Goal: Task Accomplishment & Management: Use online tool/utility

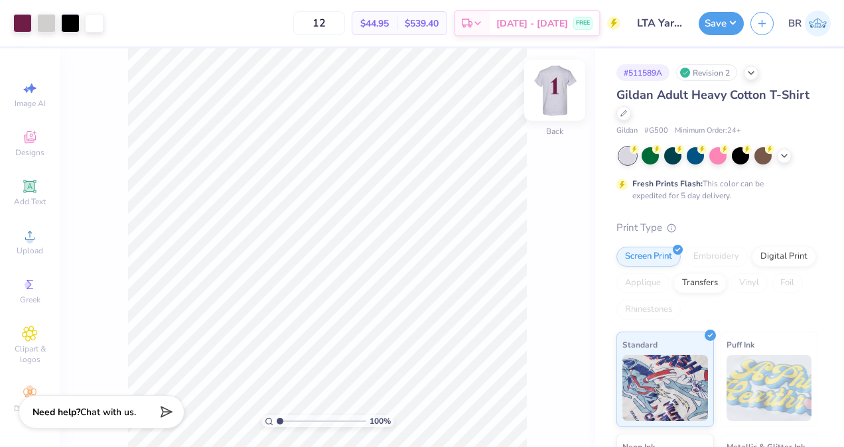
click at [567, 100] on img at bounding box center [554, 90] width 53 height 53
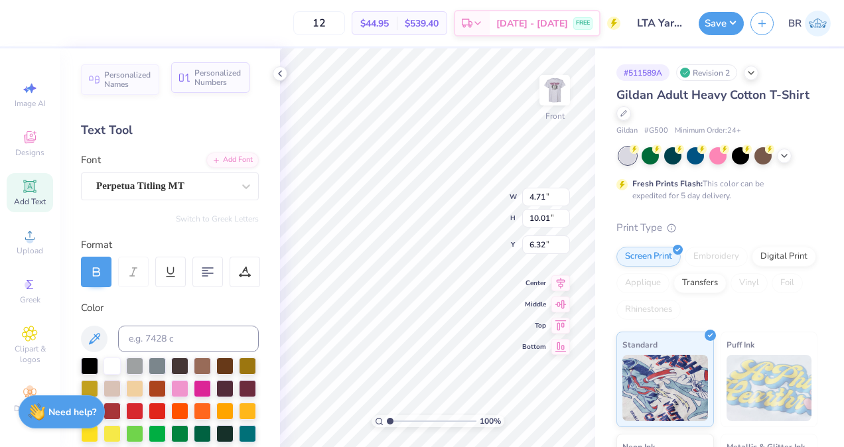
click at [223, 77] on span "Personalized Numbers" at bounding box center [217, 77] width 47 height 19
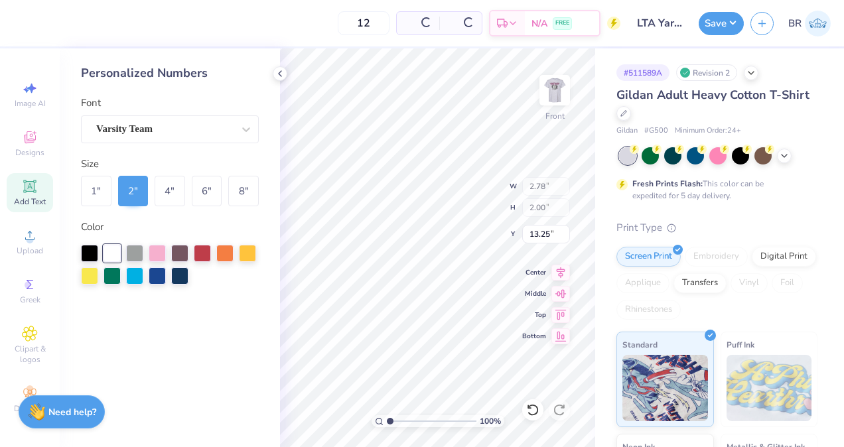
type input "2.78"
type input "2.00"
type input "13.25"
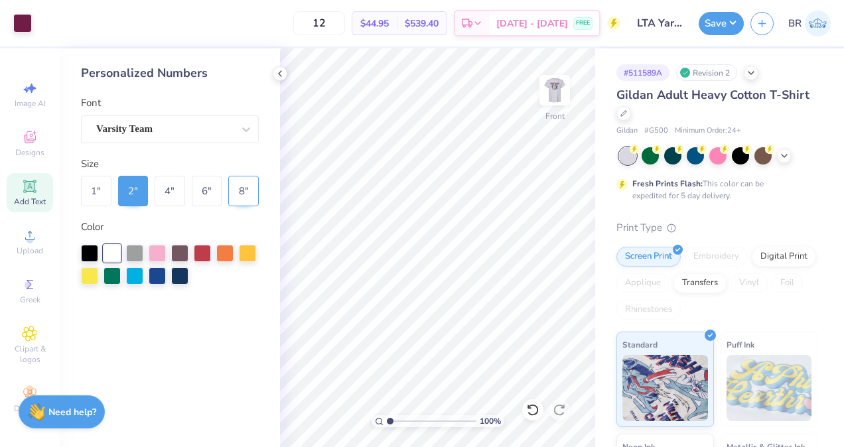
click at [247, 192] on div "8 "" at bounding box center [243, 191] width 31 height 31
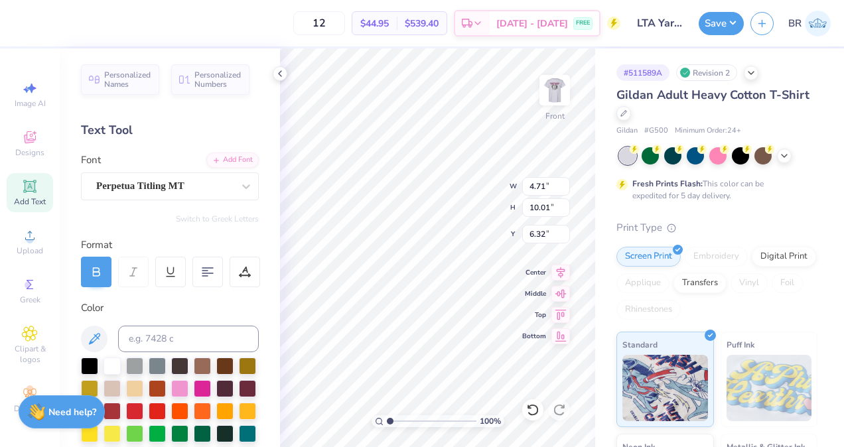
click at [224, 100] on div "Personalized Names Personalized Numbers Text Tool Add Font Font Perpetua Titlin…" at bounding box center [170, 247] width 220 height 399
click at [216, 98] on div "Personalized Names Personalized Numbers Text Tool Add Font Font Perpetua Titlin…" at bounding box center [170, 247] width 220 height 399
click at [215, 96] on div "Personalized Names Personalized Numbers Text Tool Add Font Font Perpetua Titlin…" at bounding box center [170, 247] width 220 height 399
click at [216, 98] on div "Personalized Names Personalized Numbers Text Tool Add Font Font Perpetua Titlin…" at bounding box center [170, 247] width 220 height 399
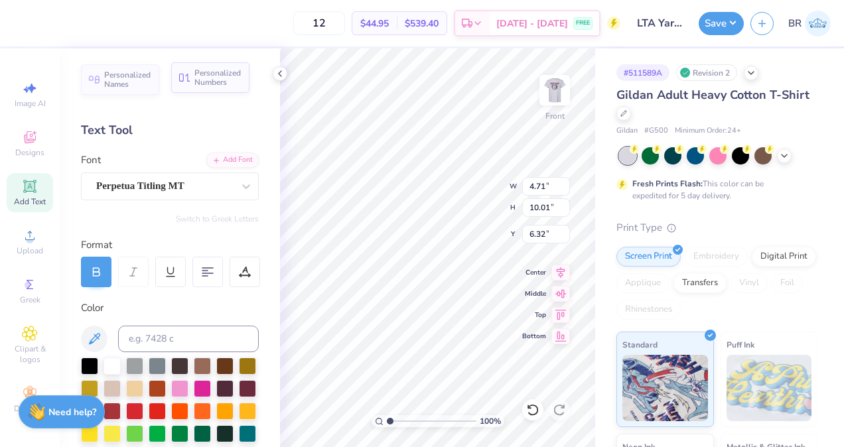
click at [212, 92] on div "Personalized Numbers" at bounding box center [210, 77] width 78 height 31
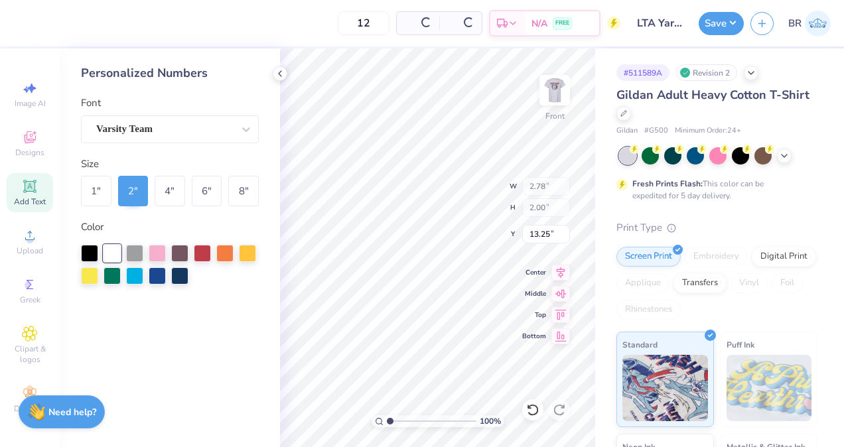
type input "2.78"
type input "2.00"
type input "13.25"
click at [237, 185] on div "8 "" at bounding box center [243, 191] width 31 height 31
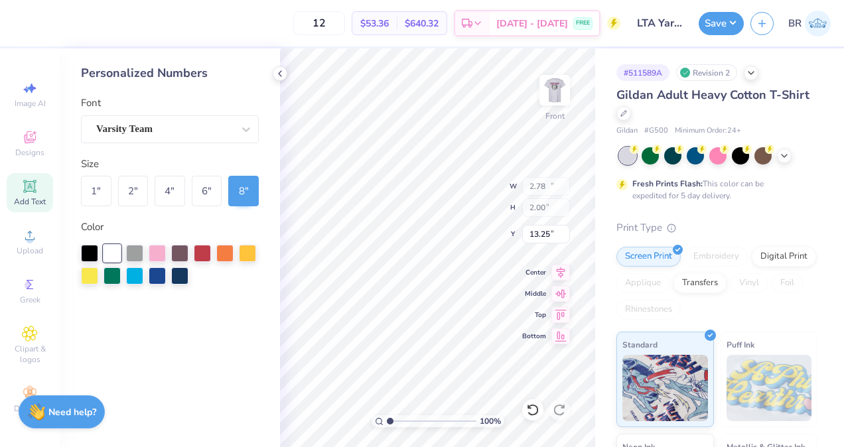
type input "11.14"
type input "8.00"
type input "10.25"
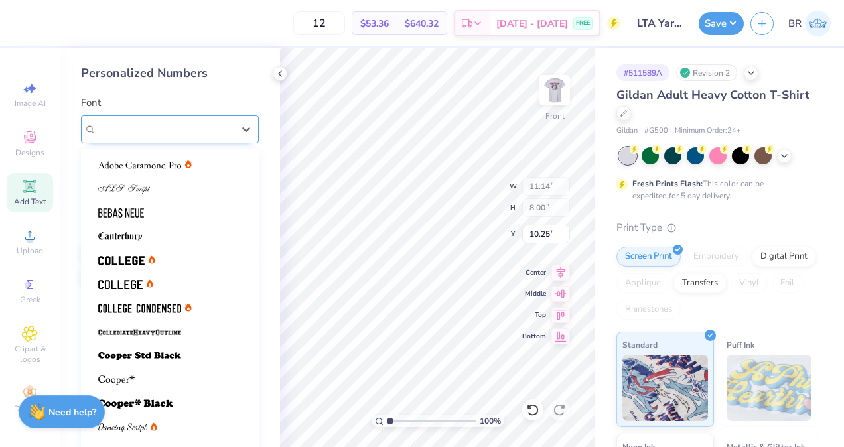
click at [163, 120] on div at bounding box center [164, 129] width 137 height 18
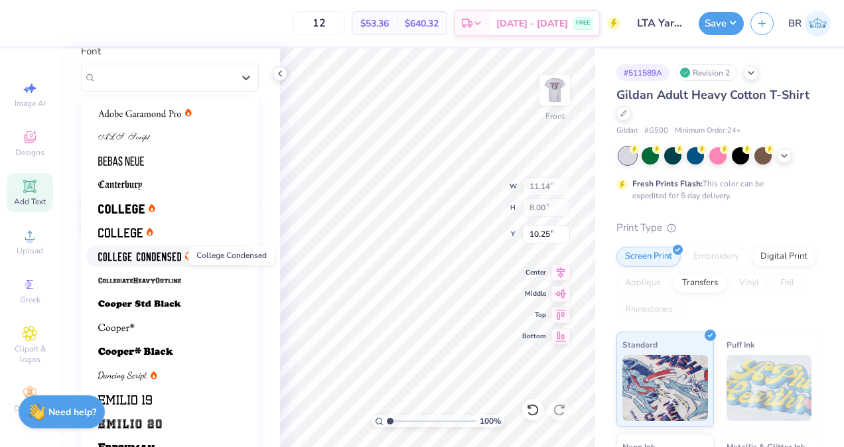
scroll to position [51, 0]
click at [182, 161] on div at bounding box center [169, 162] width 143 height 14
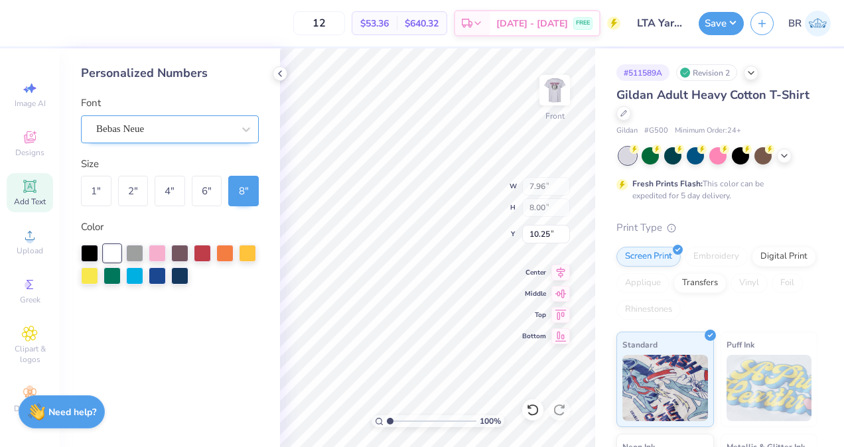
click at [184, 137] on div at bounding box center [164, 129] width 137 height 18
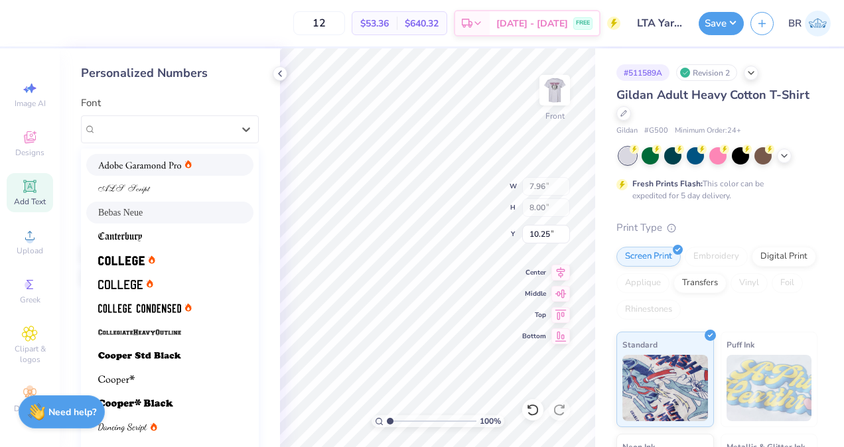
click at [186, 167] on icon at bounding box center [188, 165] width 7 height 8
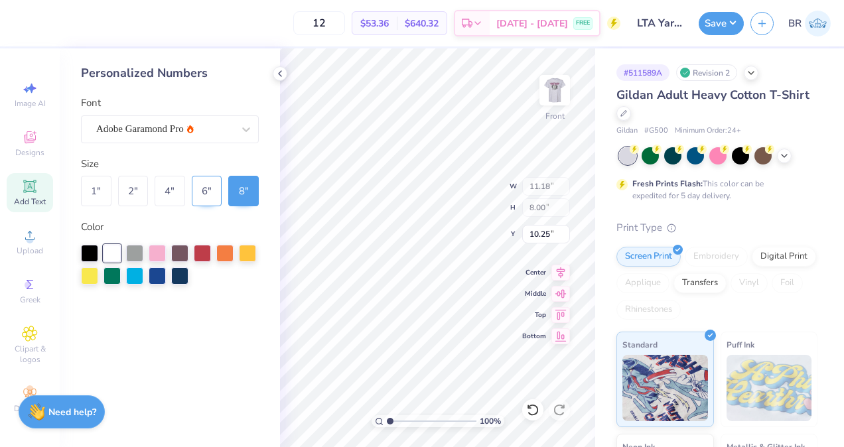
click at [203, 188] on div "6 "" at bounding box center [207, 191] width 31 height 31
type input "8.39"
type input "6.00"
type input "11.25"
click at [243, 190] on div "8 "" at bounding box center [243, 191] width 31 height 31
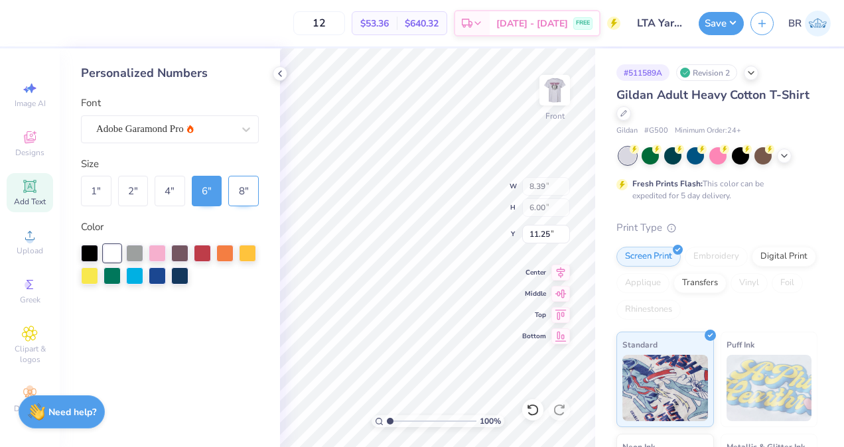
type input "11.18"
type input "8.00"
type input "10.25"
type input "4.71"
type input "10.01"
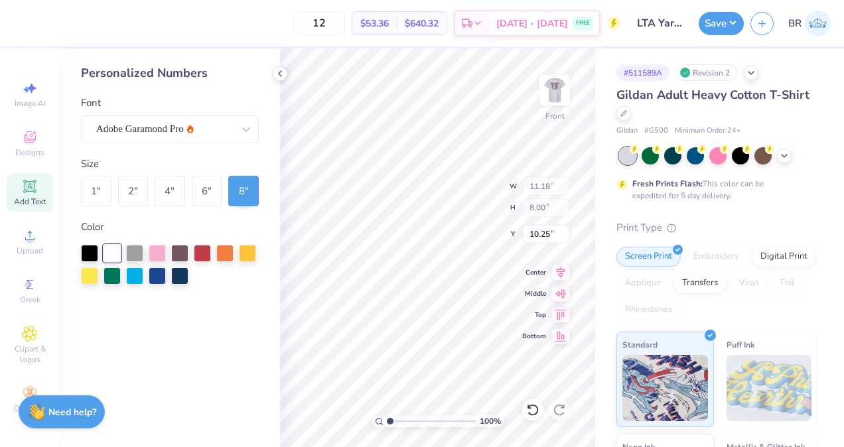
type input "6.32"
type input "7.88"
click at [279, 78] on icon at bounding box center [280, 73] width 11 height 11
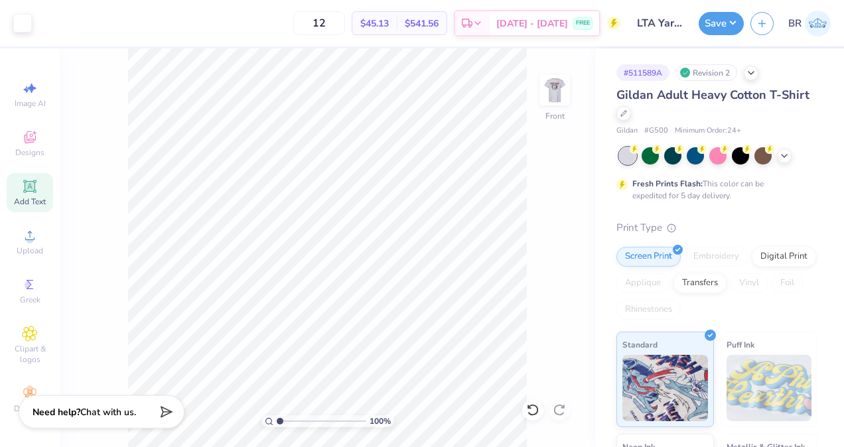
click at [566, 74] on div "100 % Front" at bounding box center [327, 247] width 535 height 399
click at [561, 82] on img at bounding box center [554, 90] width 53 height 53
click at [561, 82] on img at bounding box center [554, 90] width 27 height 27
click at [726, 24] on button "Save" at bounding box center [721, 21] width 45 height 23
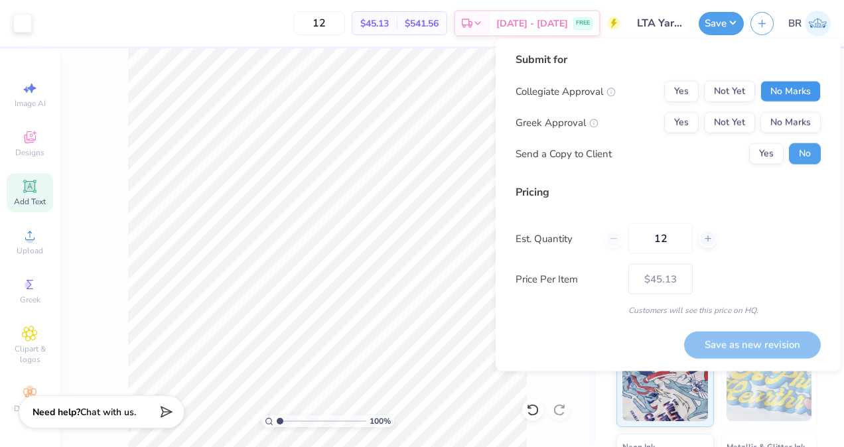
click at [785, 87] on button "No Marks" at bounding box center [790, 91] width 60 height 21
click at [736, 119] on button "Not Yet" at bounding box center [729, 122] width 51 height 21
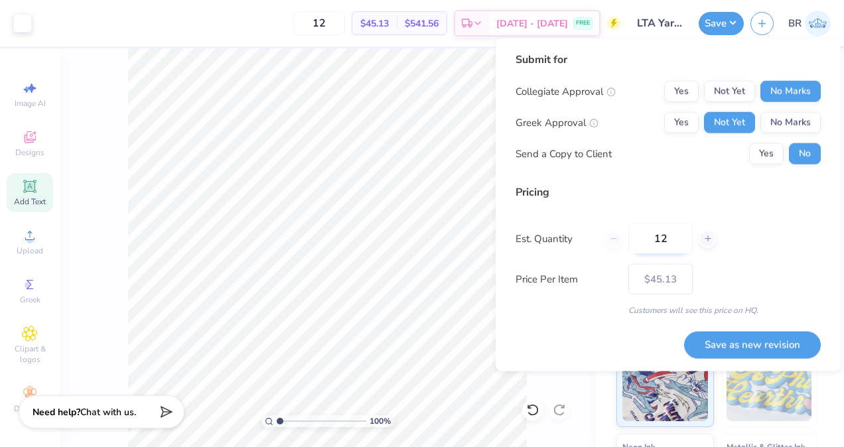
click at [679, 243] on input "12" at bounding box center [660, 239] width 64 height 31
type input "1"
type input "12"
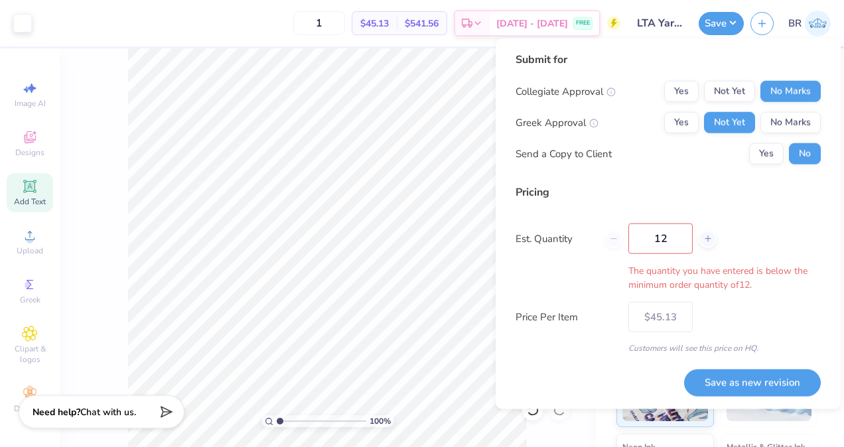
click at [732, 273] on div "Pricing Est. Quantity 12 The quantity you have entered is below the minimum ord…" at bounding box center [667, 269] width 305 height 170
type input "12"
click at [713, 375] on button "Save as new revision" at bounding box center [752, 382] width 137 height 27
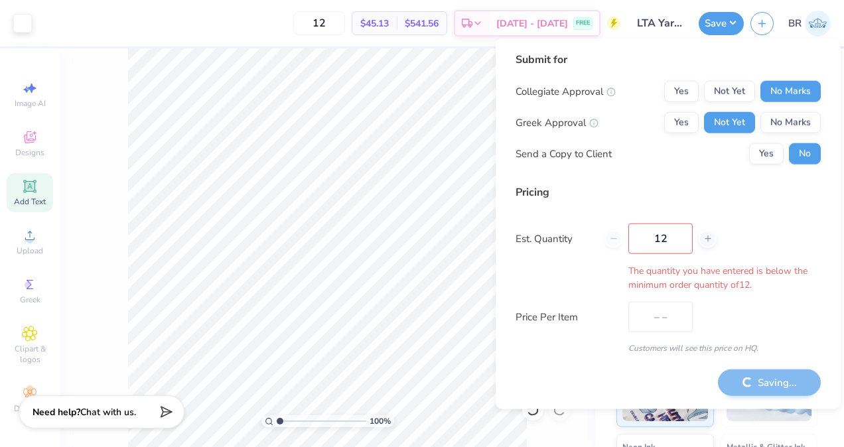
type input "$45.13"
